Goal: Information Seeking & Learning: Learn about a topic

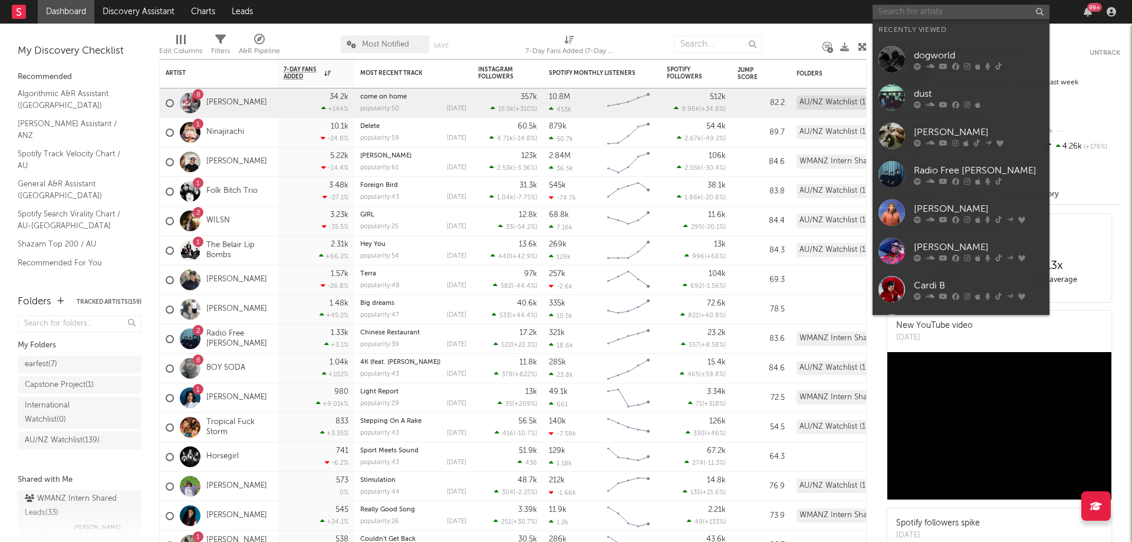
click at [960, 6] on input "text" at bounding box center [960, 12] width 177 height 15
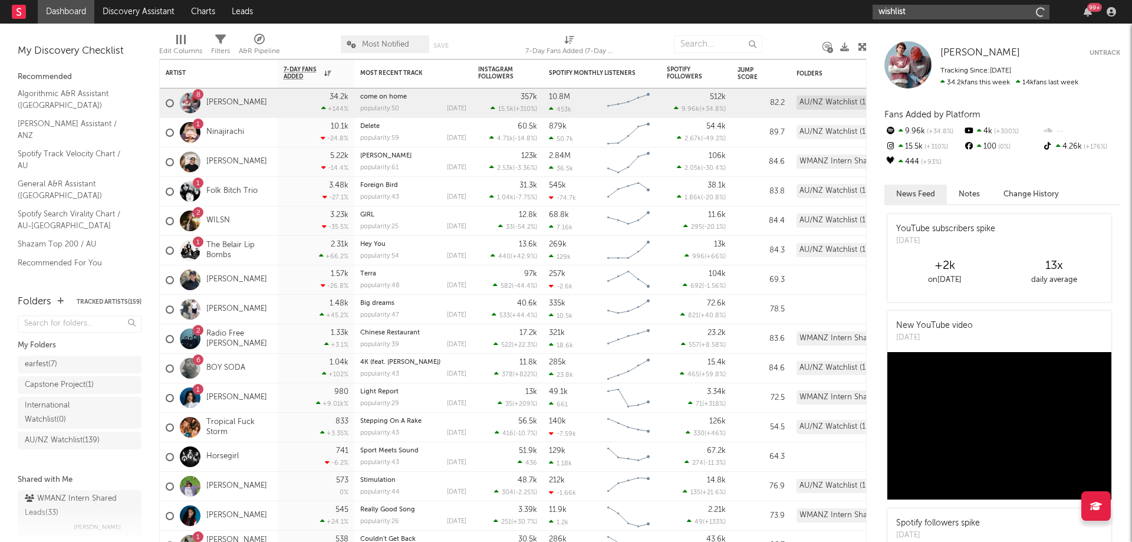
type input "wishlist"
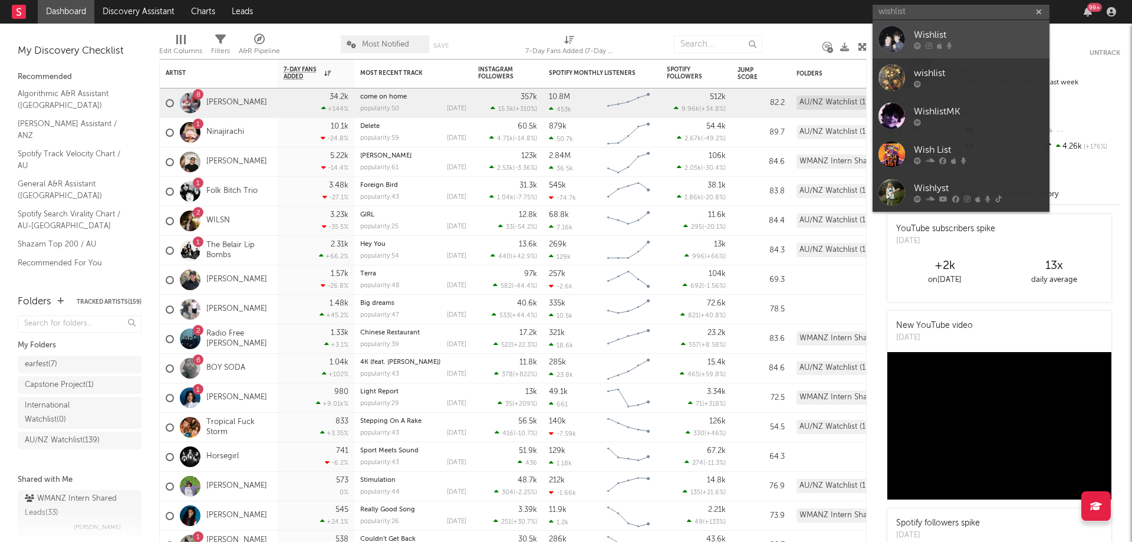
click at [962, 42] on div at bounding box center [978, 45] width 130 height 7
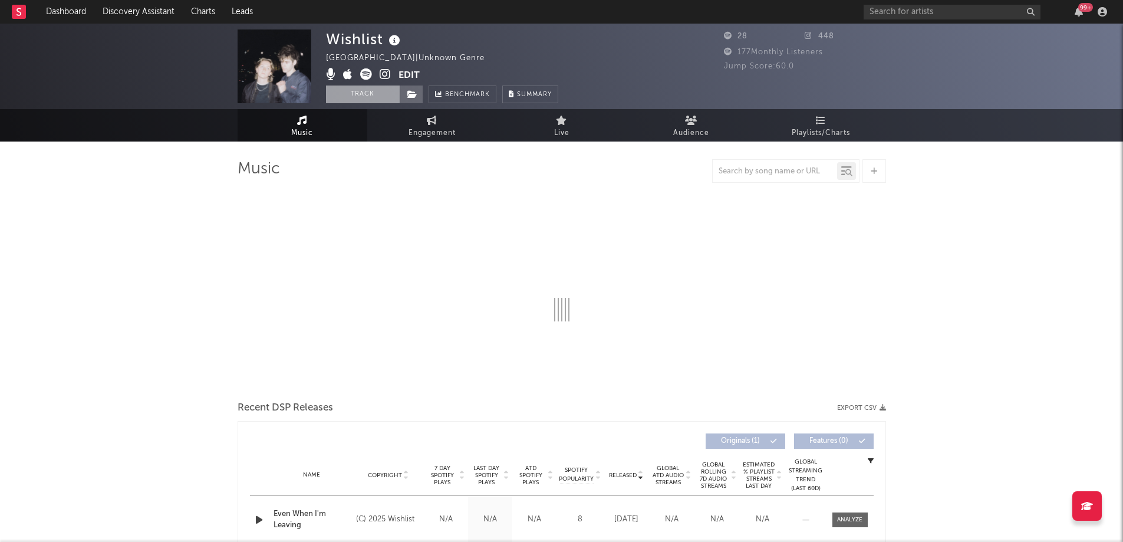
select select "1w"
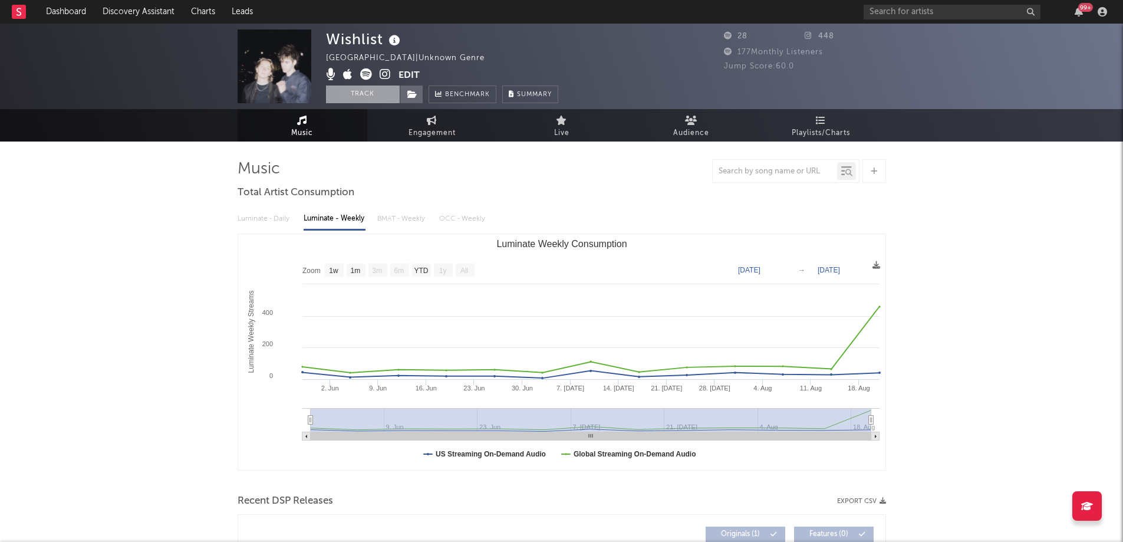
click at [347, 99] on button "Track" at bounding box center [363, 94] width 74 height 18
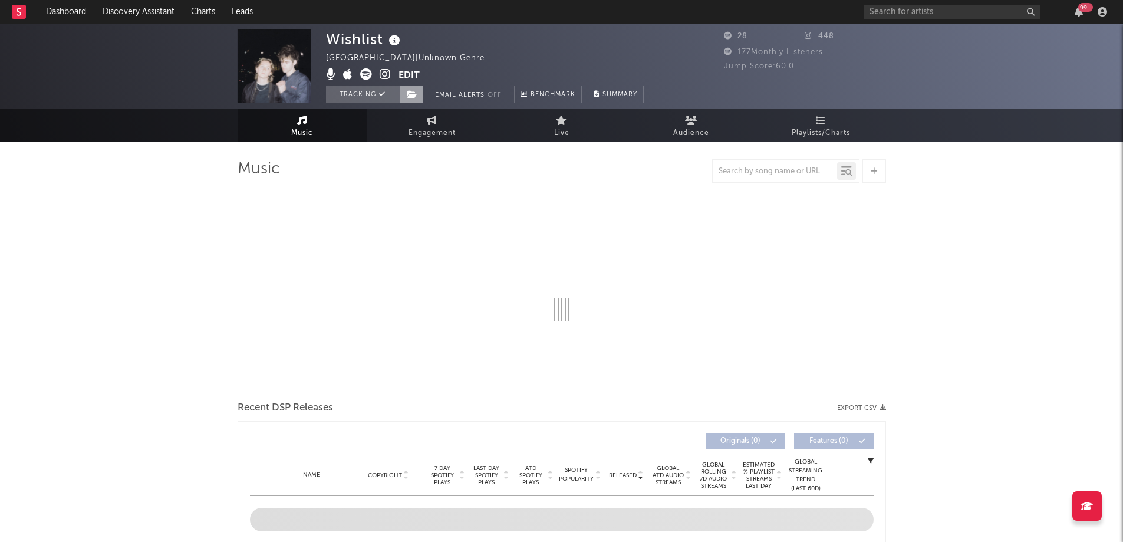
click at [411, 98] on span at bounding box center [412, 94] width 24 height 18
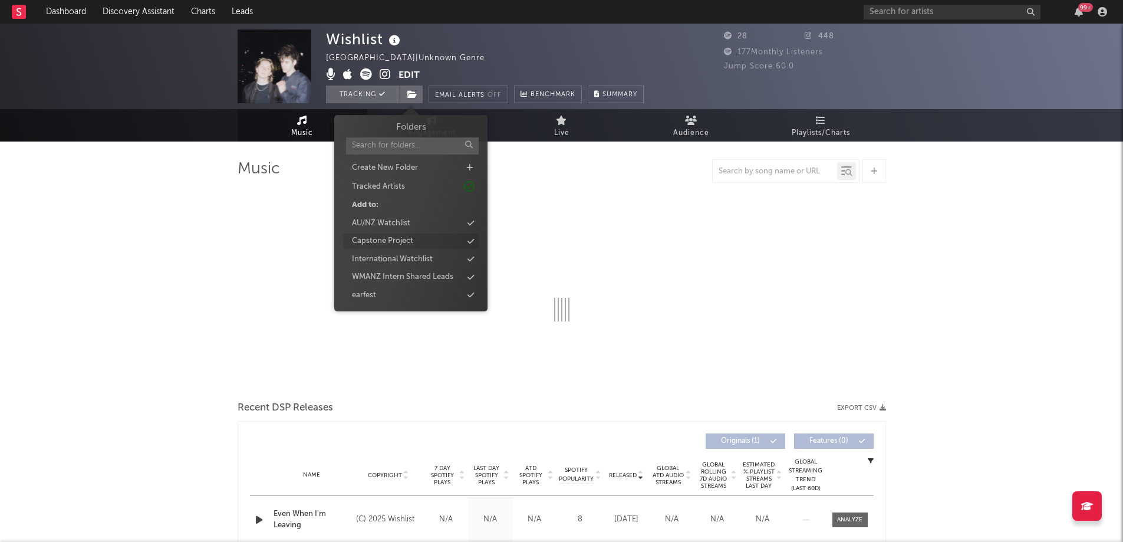
select select "1w"
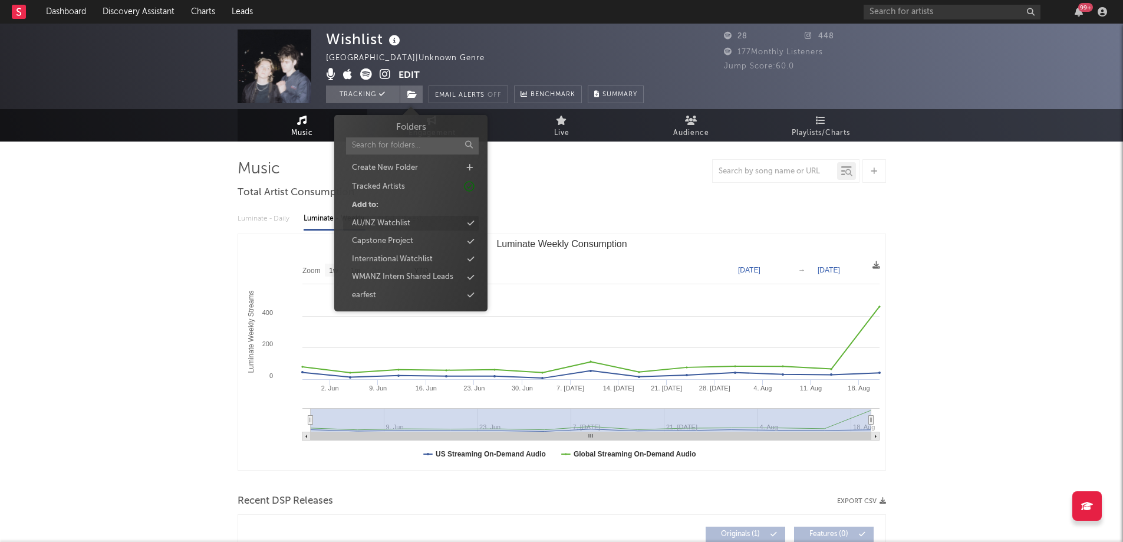
click at [399, 220] on div "AU/NZ Watchlist" at bounding box center [381, 223] width 58 height 12
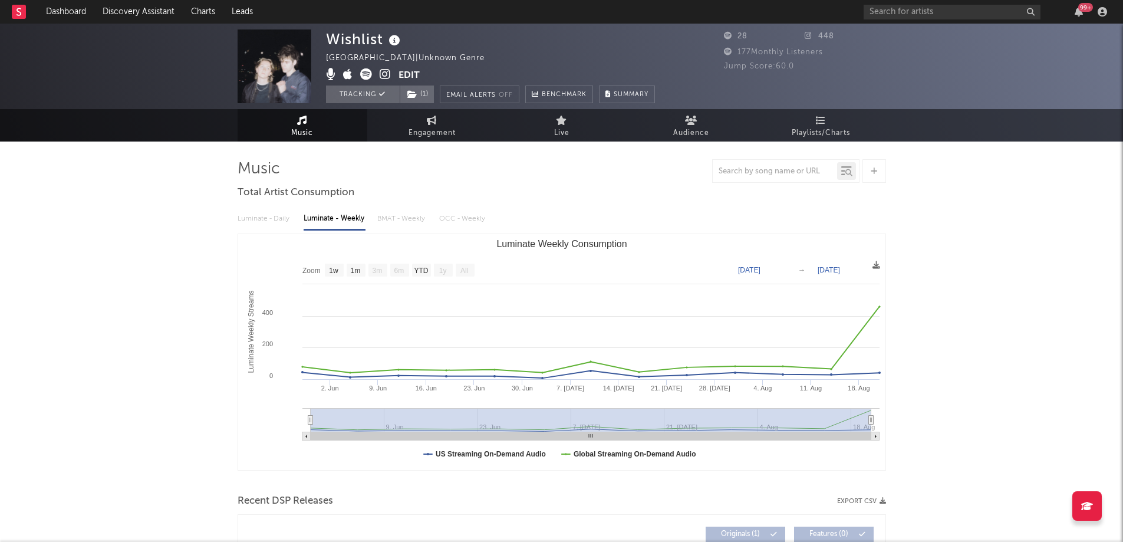
click at [126, 186] on div "Wishlist [GEOGRAPHIC_DATA] | Unknown Genre Edit Tracking ( 1 ) Email Alerts Off…" at bounding box center [561, 478] width 1123 height 908
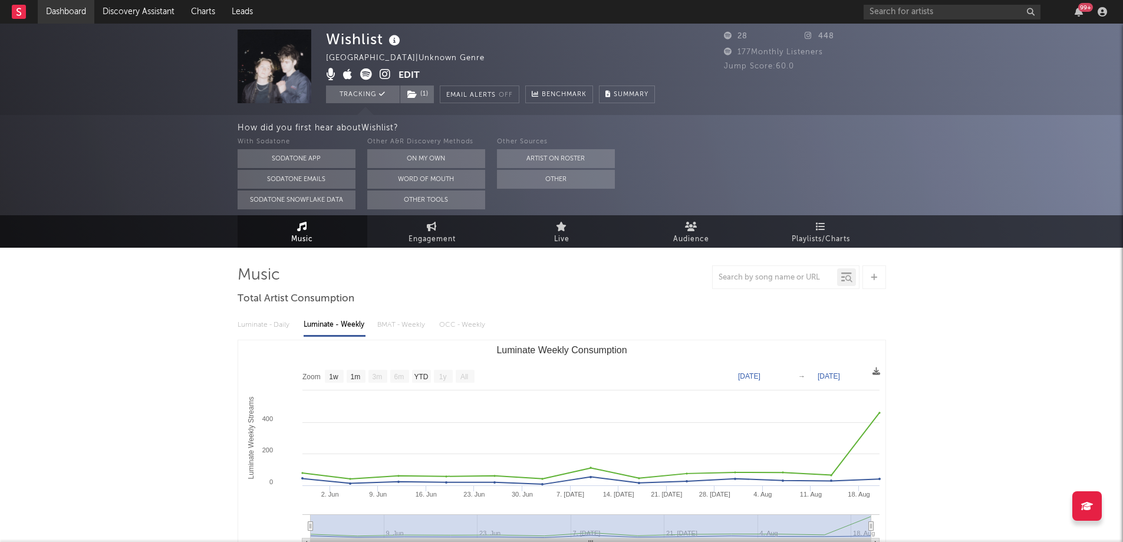
click at [71, 13] on link "Dashboard" at bounding box center [66, 12] width 57 height 24
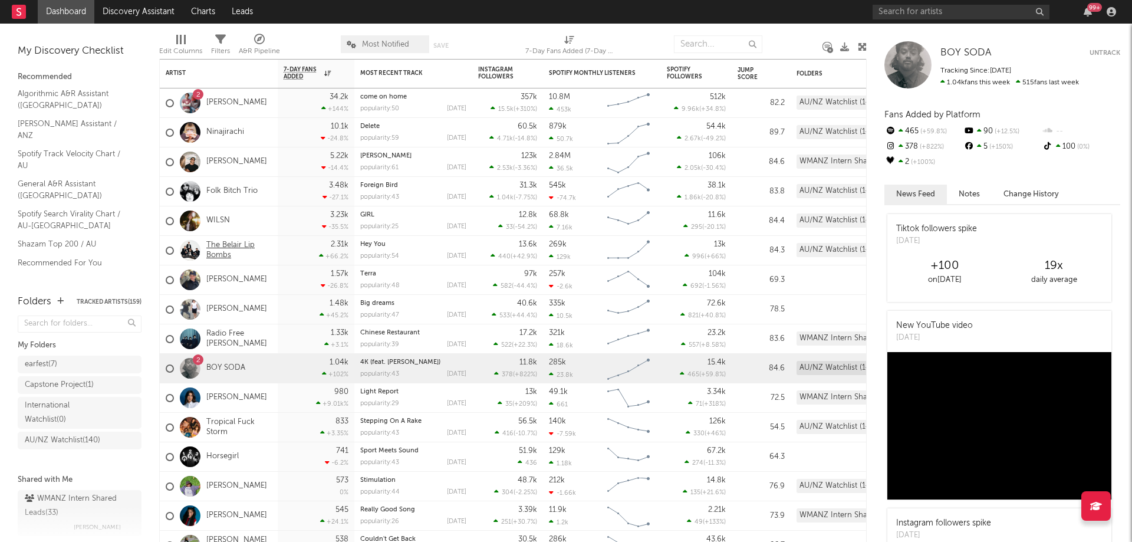
click at [265, 250] on link "The Belair Lip Bombs" at bounding box center [238, 250] width 65 height 20
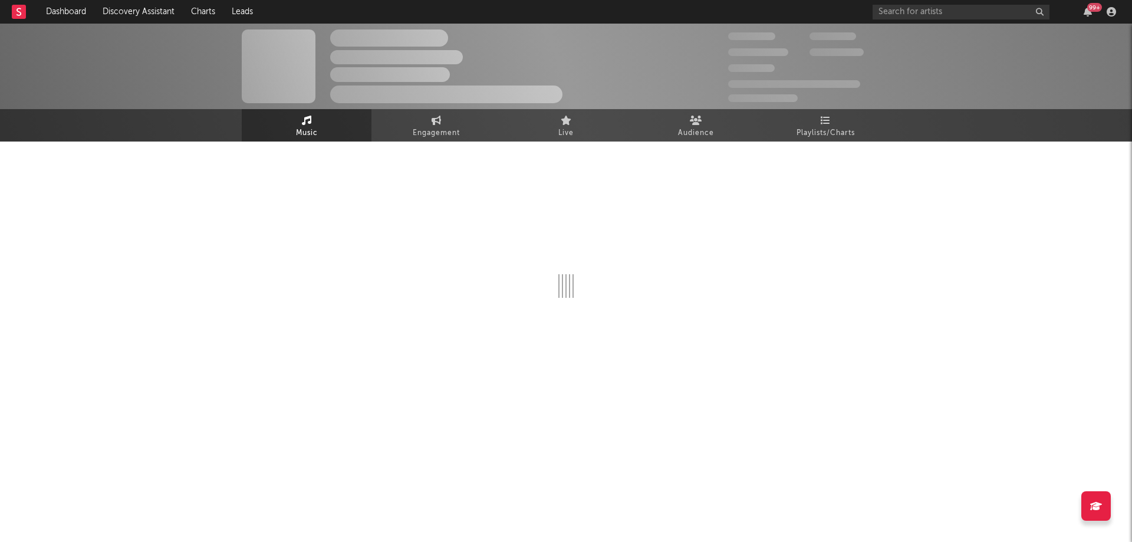
select select "1w"
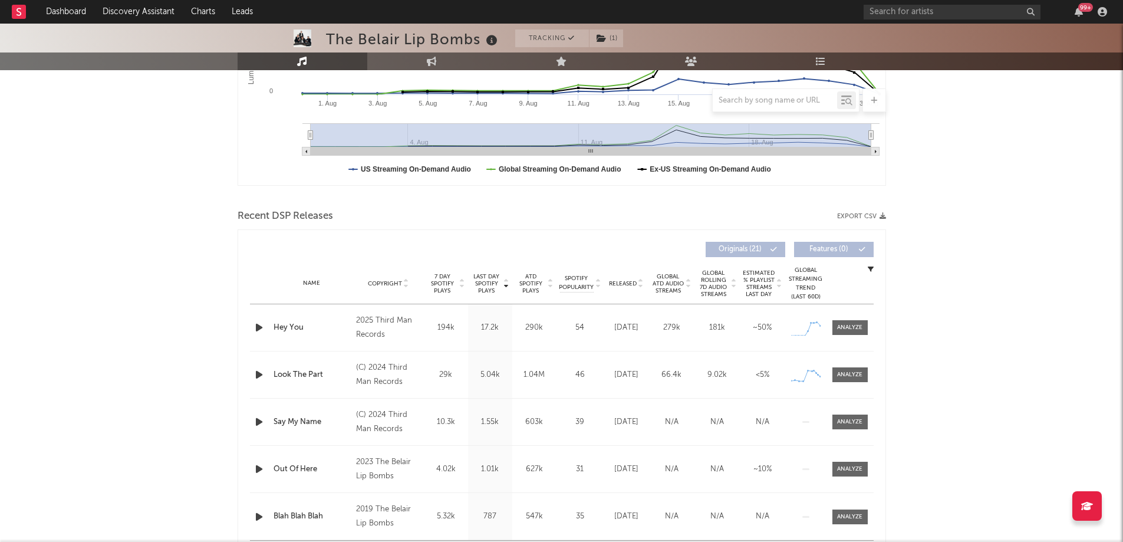
scroll to position [295, 0]
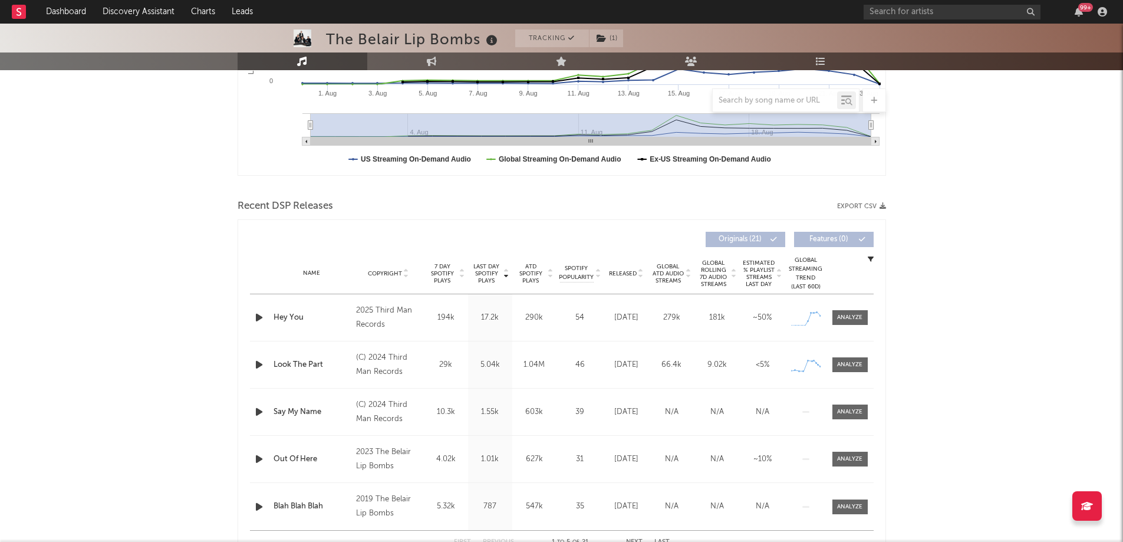
click at [628, 273] on span "Released" at bounding box center [623, 273] width 28 height 7
click at [91, 8] on link "Dashboard" at bounding box center [66, 12] width 57 height 24
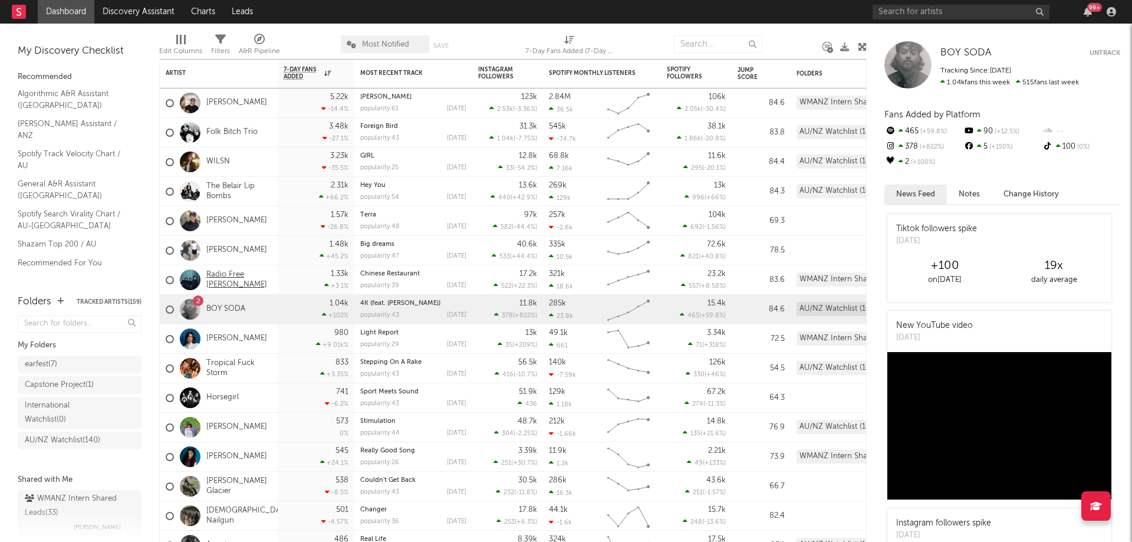
click at [256, 276] on link "Radio Free [PERSON_NAME]" at bounding box center [238, 280] width 65 height 20
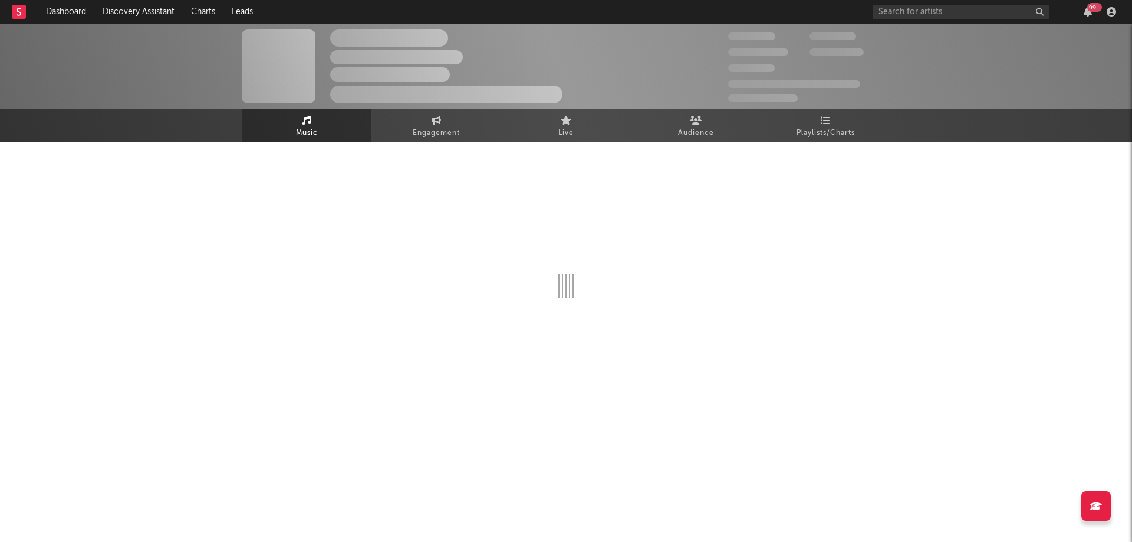
select select "6m"
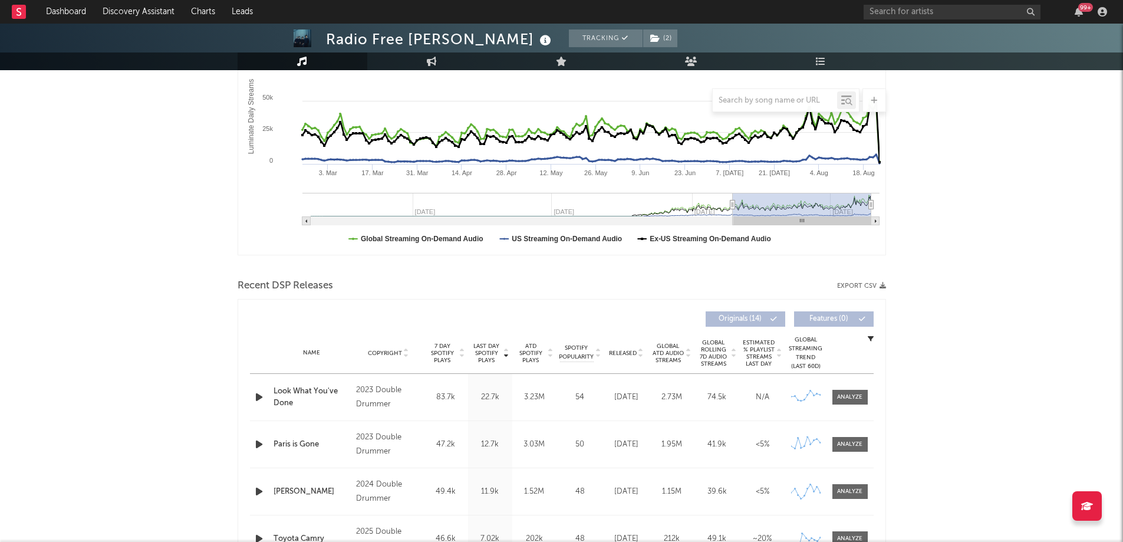
scroll to position [354, 0]
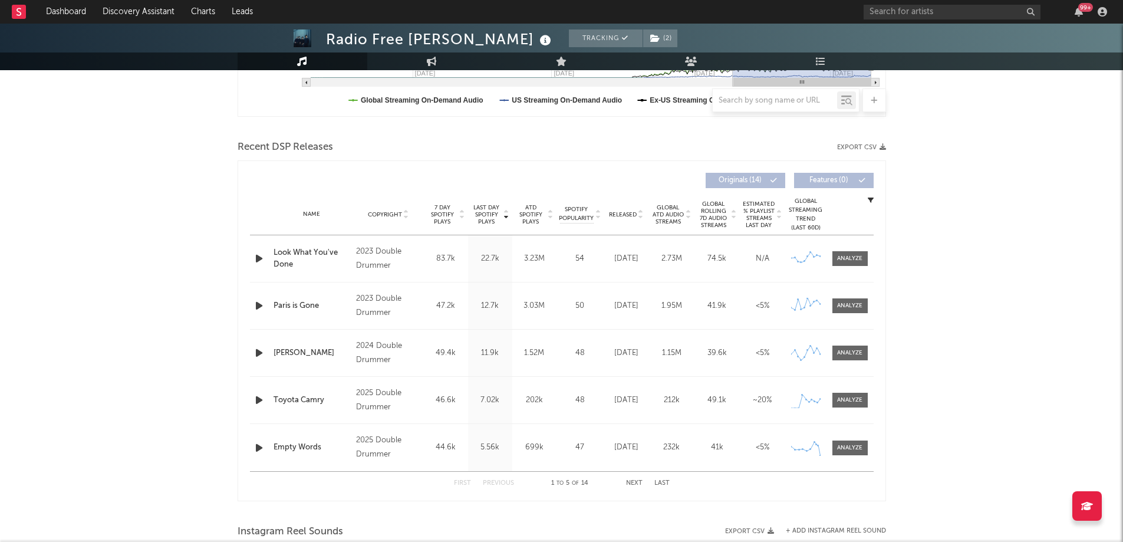
click at [619, 210] on div "Released" at bounding box center [625, 214] width 39 height 9
click at [79, 9] on link "Dashboard" at bounding box center [66, 12] width 57 height 24
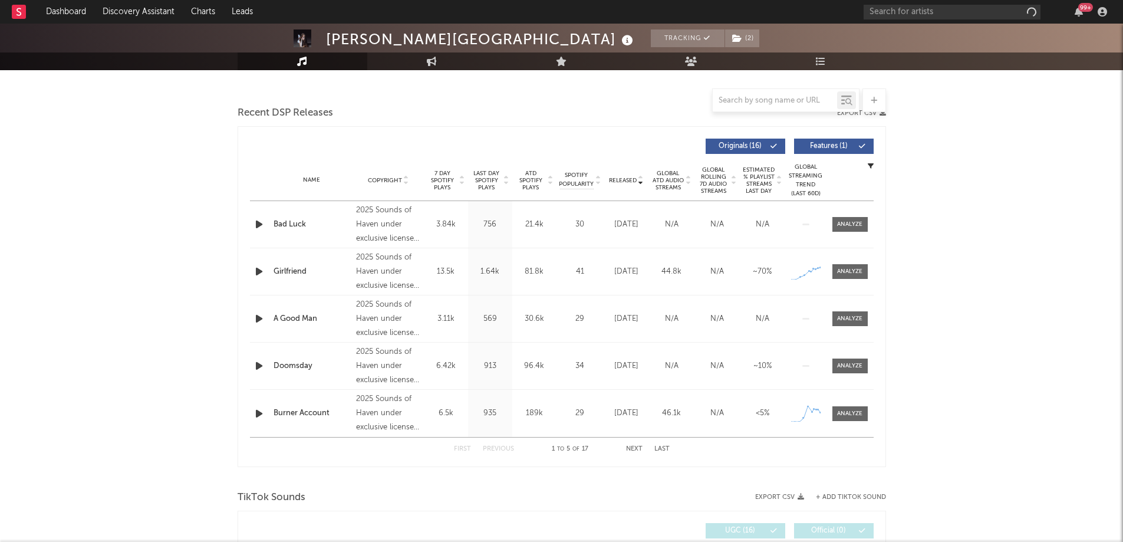
select select "1w"
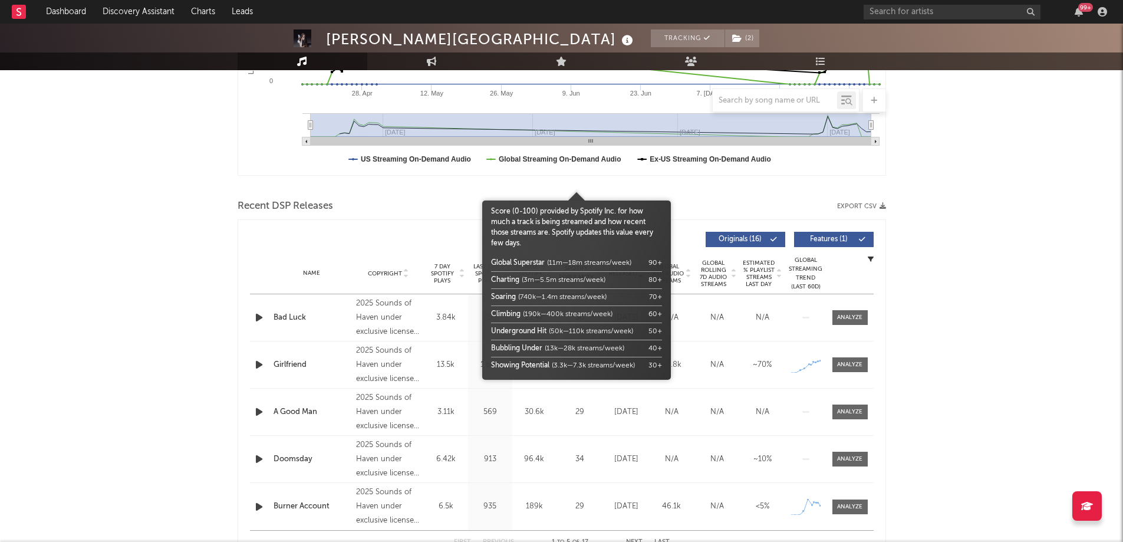
scroll to position [388, 0]
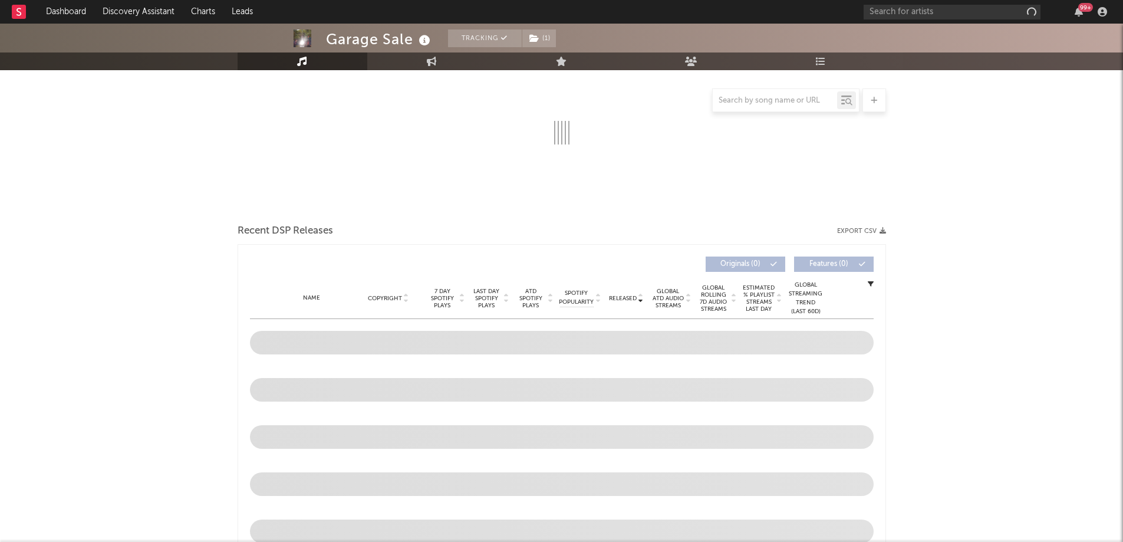
select select "6m"
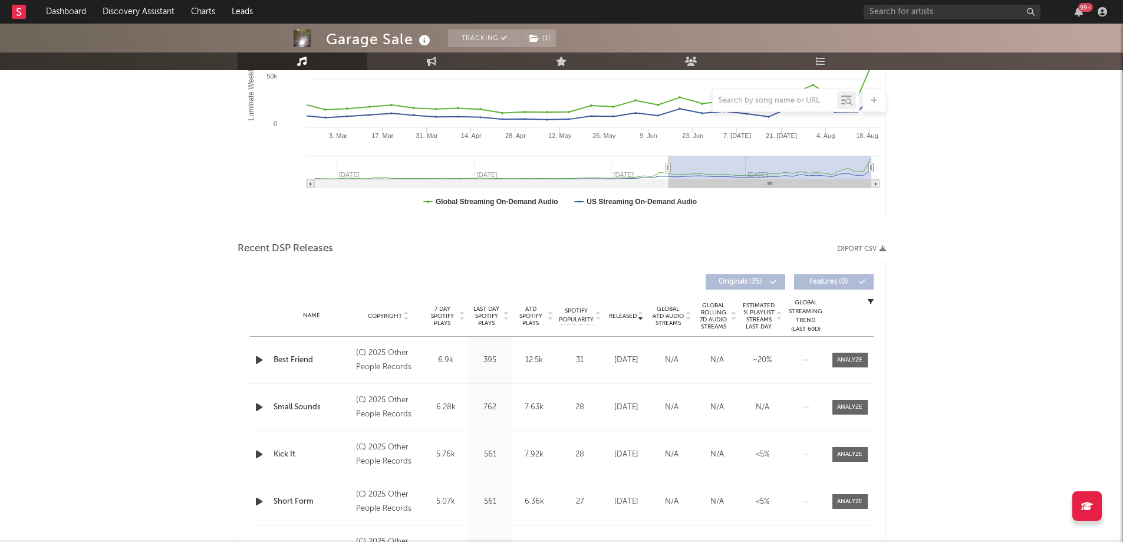
scroll to position [413, 0]
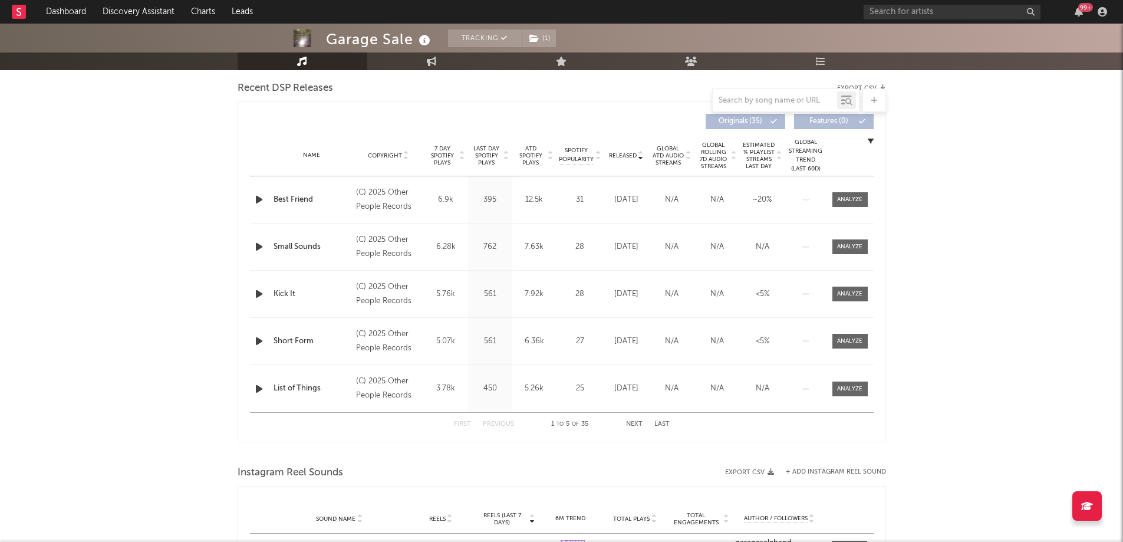
click at [634, 426] on button "Next" at bounding box center [634, 424] width 17 height 6
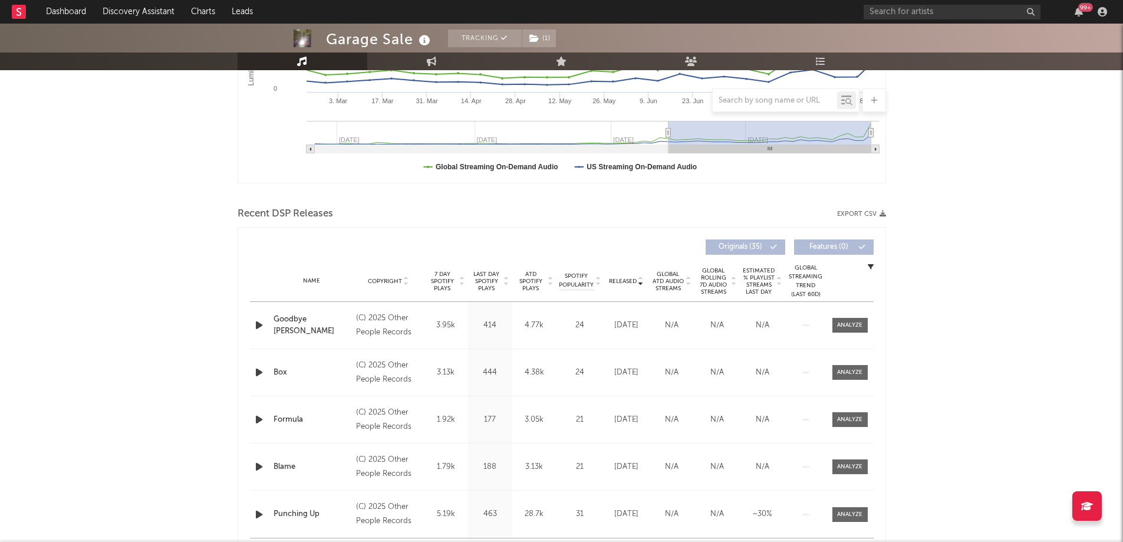
scroll to position [0, 0]
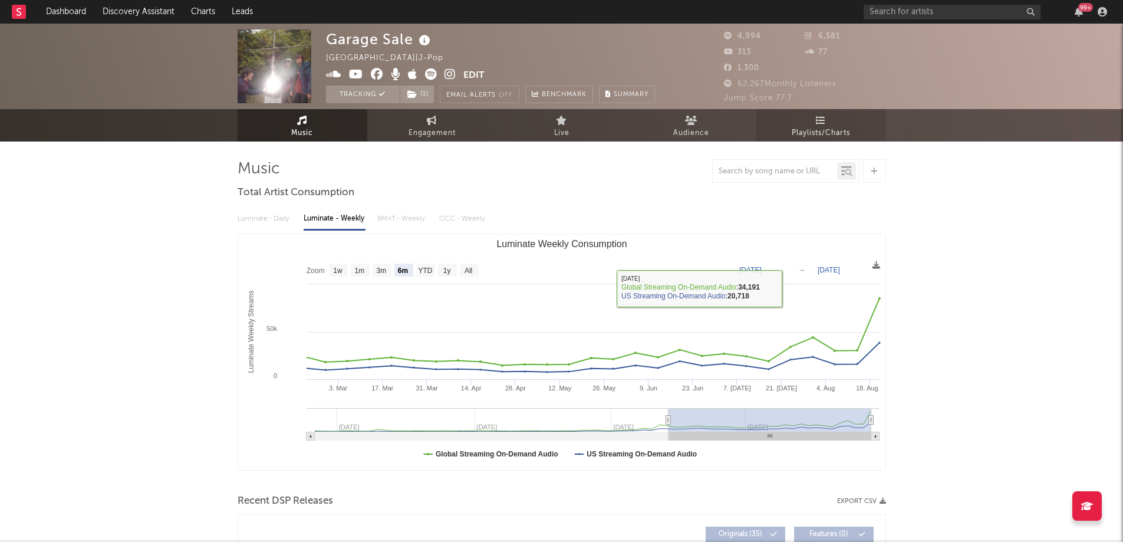
click at [812, 136] on span "Playlists/Charts" at bounding box center [820, 133] width 58 height 14
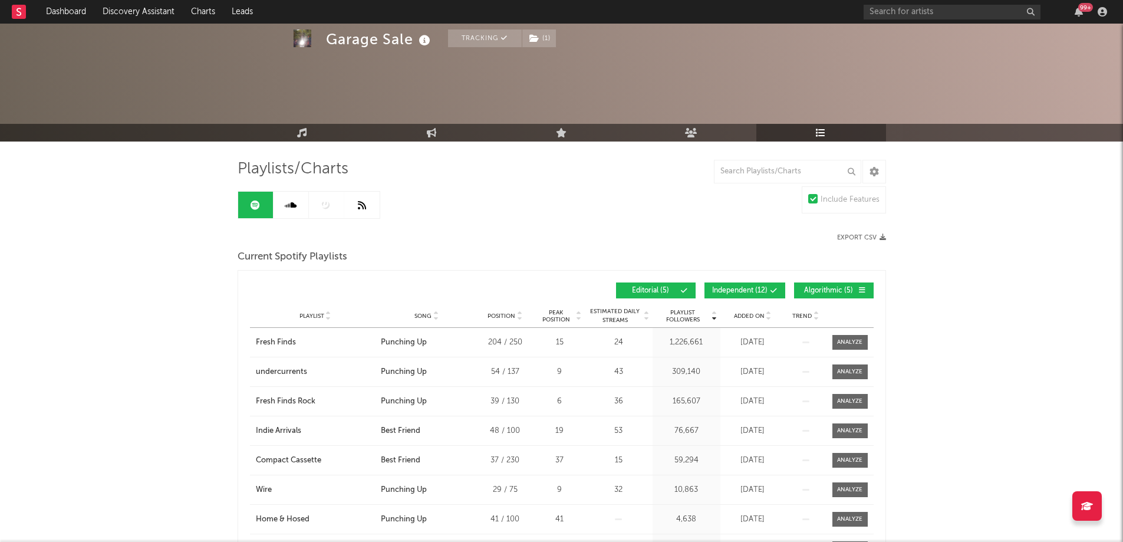
scroll to position [177, 0]
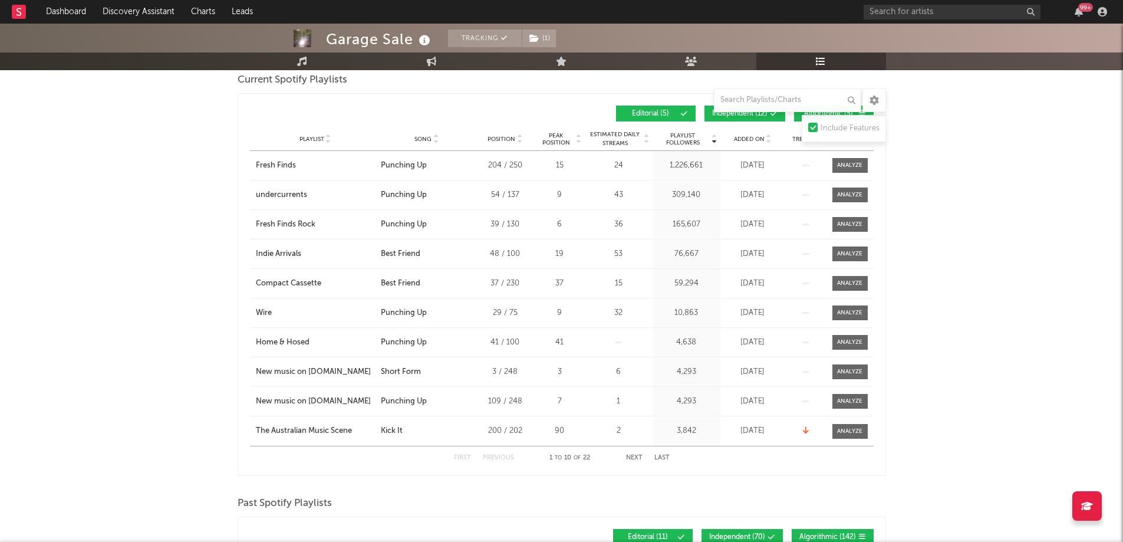
click at [631, 455] on button "Next" at bounding box center [634, 457] width 17 height 6
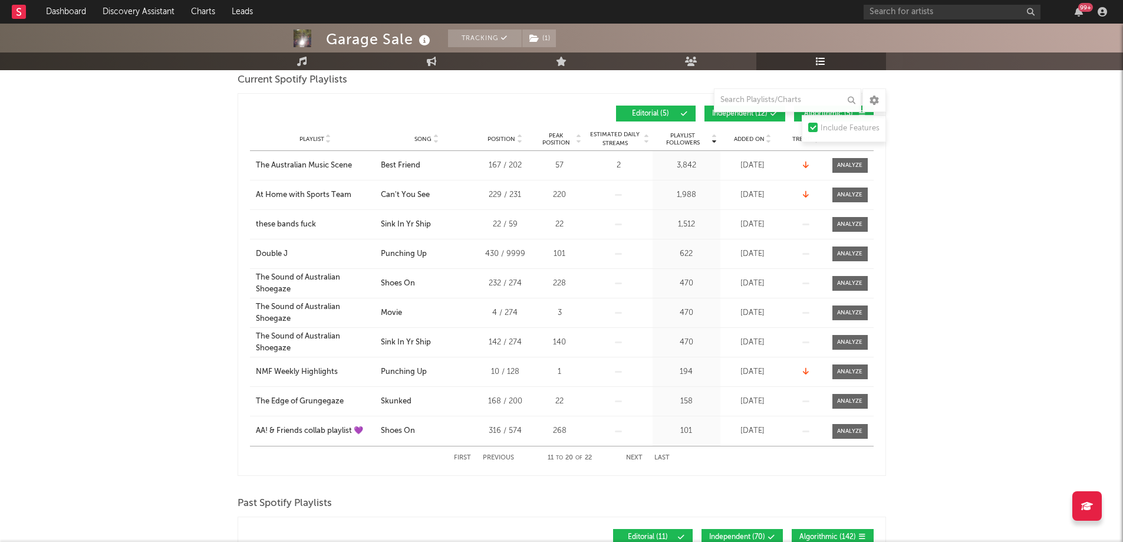
click at [488, 451] on div "First Previous 11 to 20 of 22 Next Last" at bounding box center [562, 457] width 216 height 23
click at [497, 454] on button "Previous" at bounding box center [498, 457] width 31 height 6
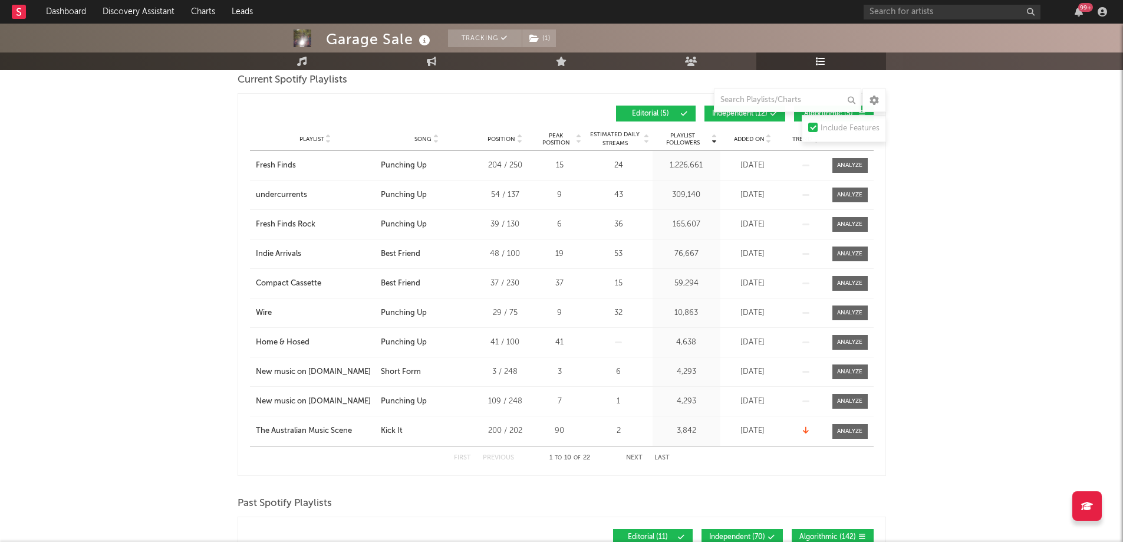
click at [635, 458] on button "Next" at bounding box center [634, 457] width 17 height 6
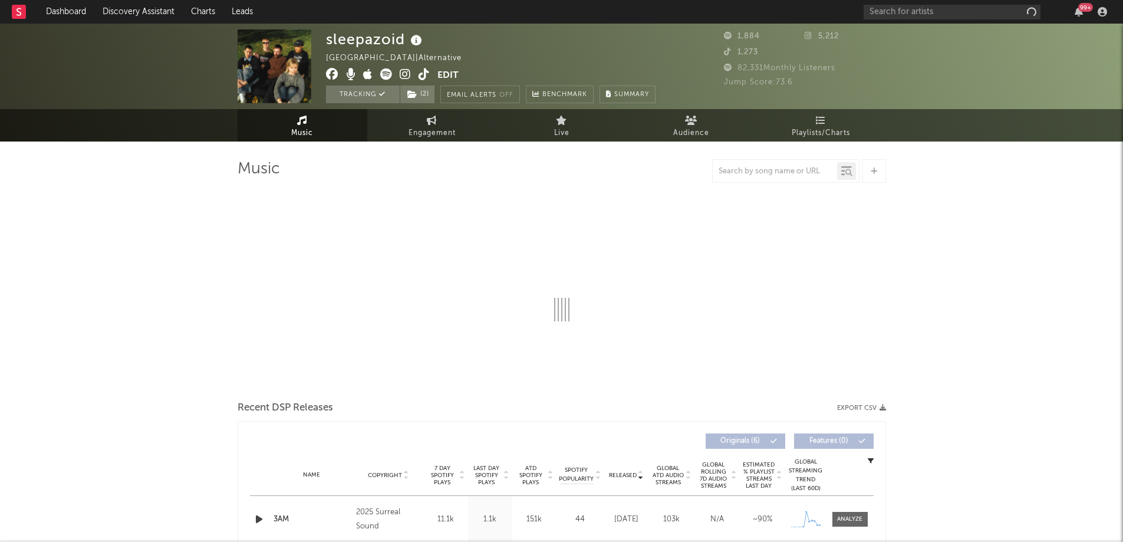
select select "1w"
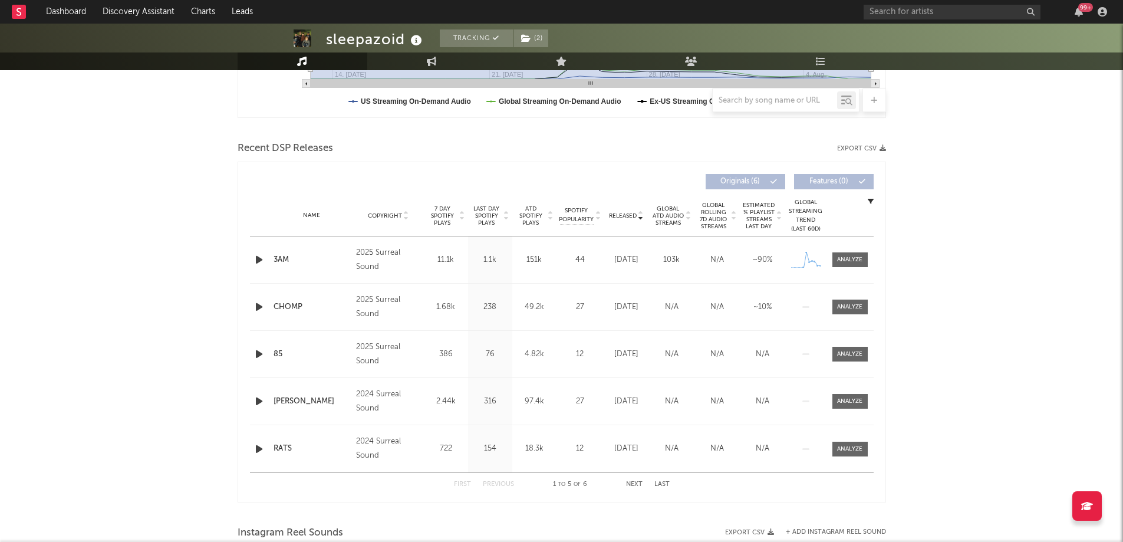
scroll to position [354, 0]
click at [864, 258] on span at bounding box center [849, 258] width 35 height 15
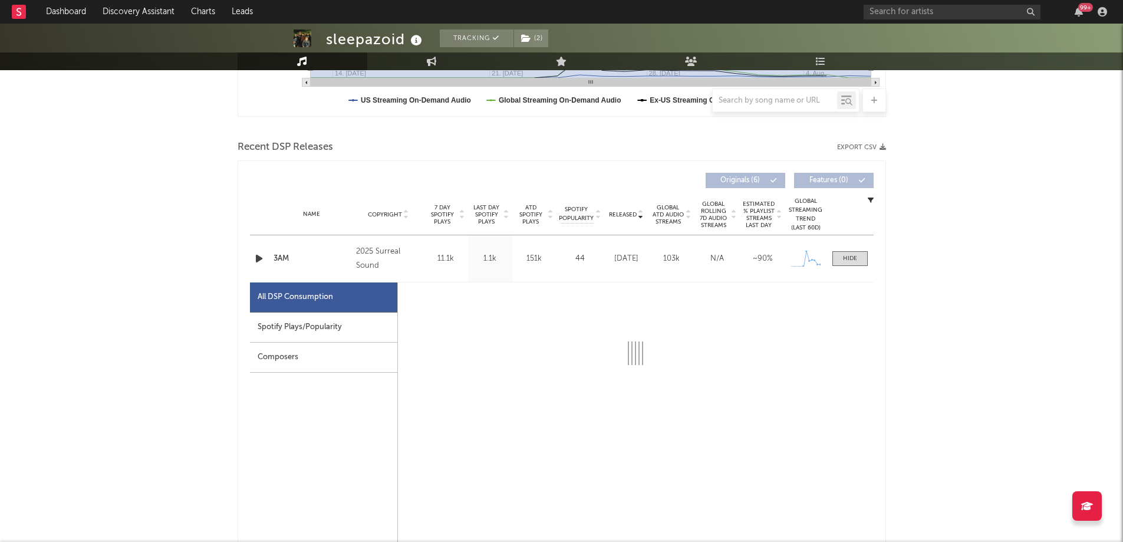
click at [315, 318] on div "Spotify Plays/Popularity" at bounding box center [323, 327] width 147 height 30
select select "1w"
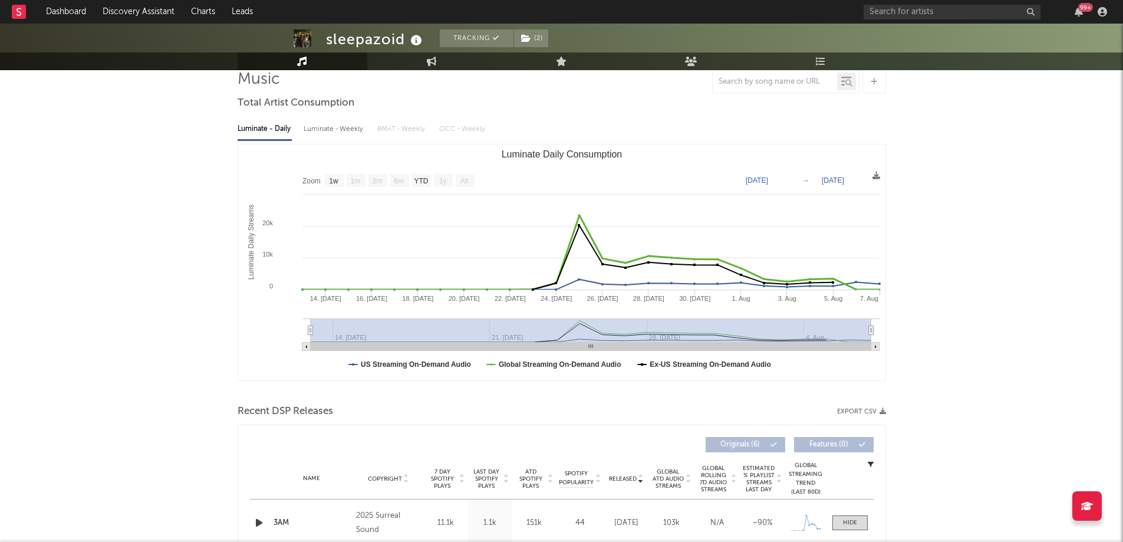
scroll to position [0, 0]
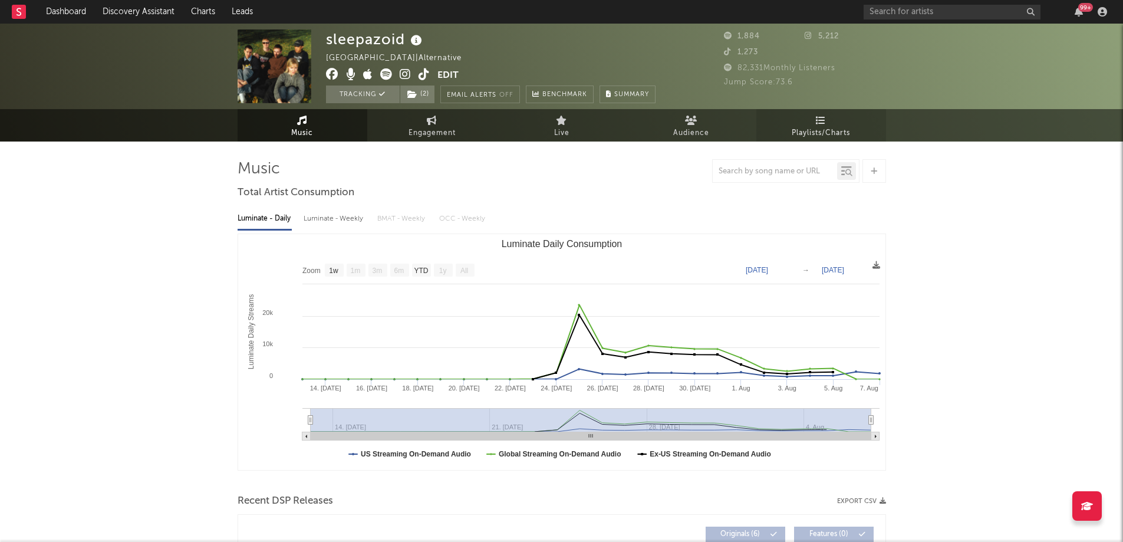
click at [811, 130] on span "Playlists/Charts" at bounding box center [820, 133] width 58 height 14
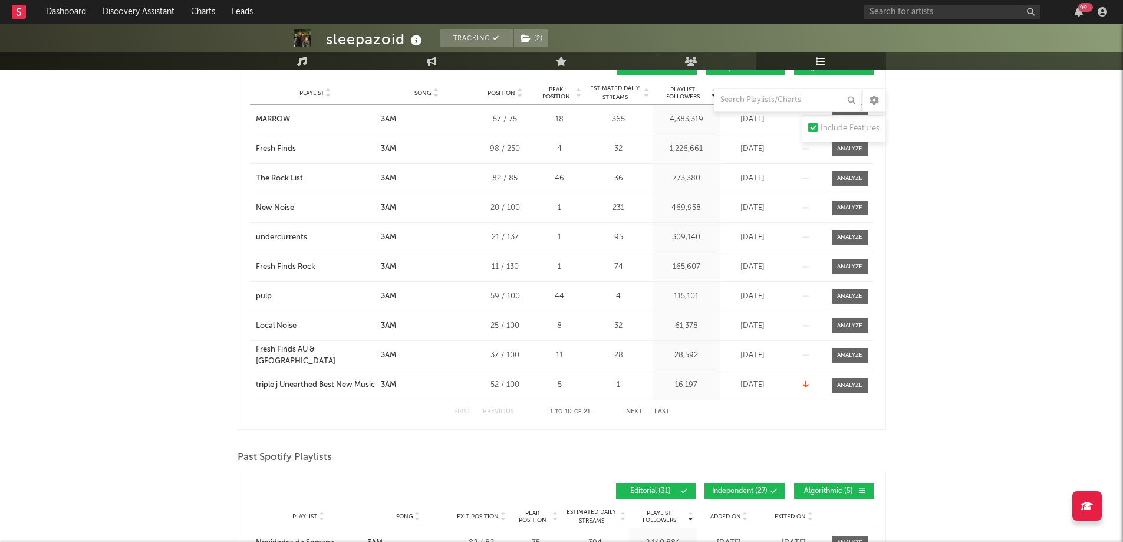
scroll to position [177, 0]
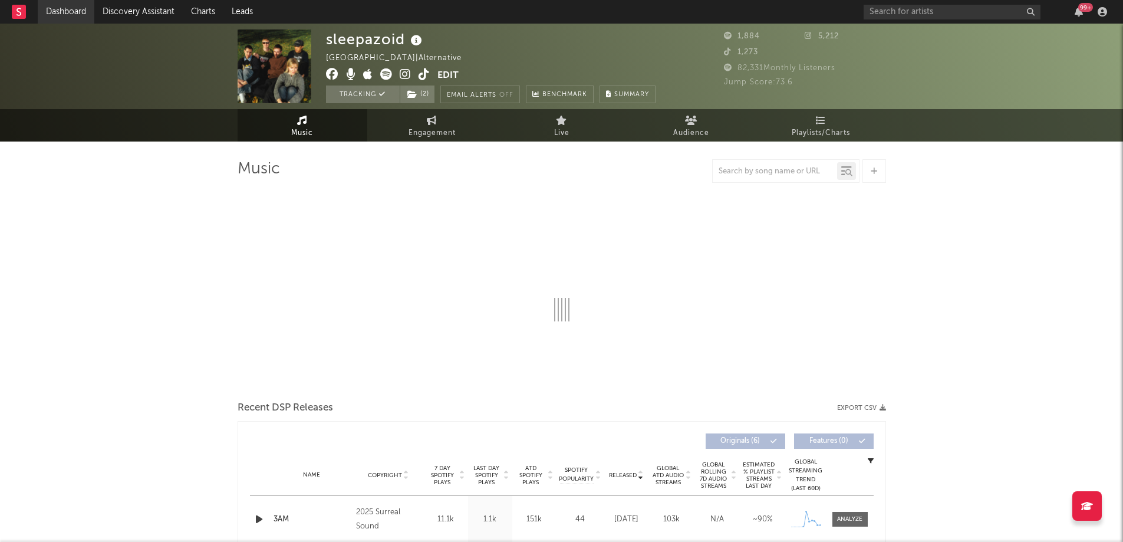
select select "1w"
